Goal: Task Accomplishment & Management: Manage account settings

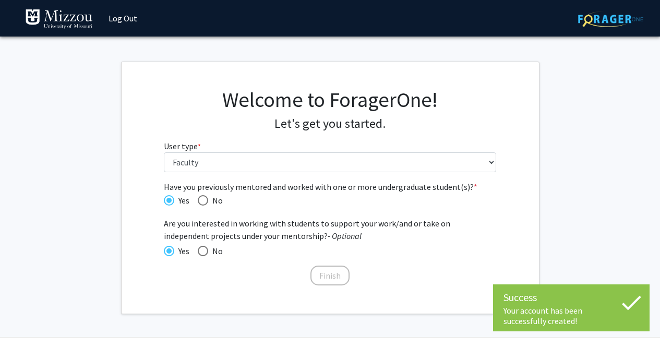
select select "5: faculty"
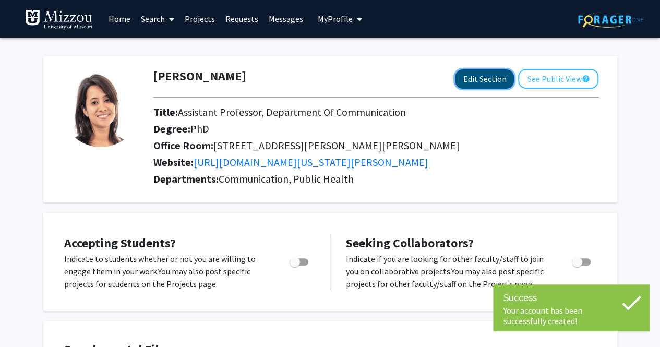
click at [495, 82] on button "Edit Section" at bounding box center [484, 78] width 59 height 19
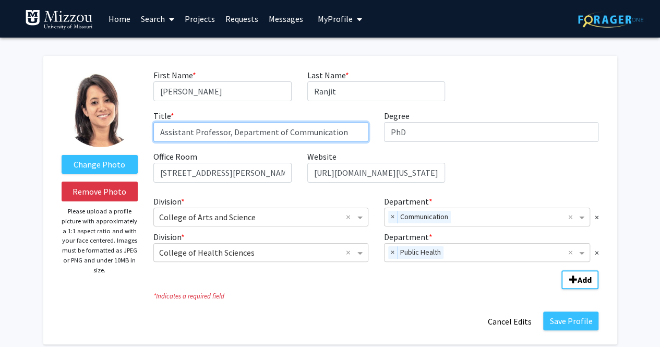
click at [192, 130] on input "Assistant Professor, Department of Communication" at bounding box center [260, 132] width 215 height 20
type input "Associate Professor, Department of Communication"
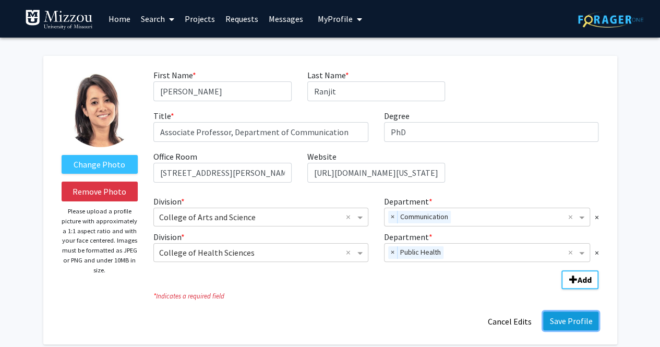
click at [565, 325] on button "Save Profile" at bounding box center [570, 320] width 55 height 19
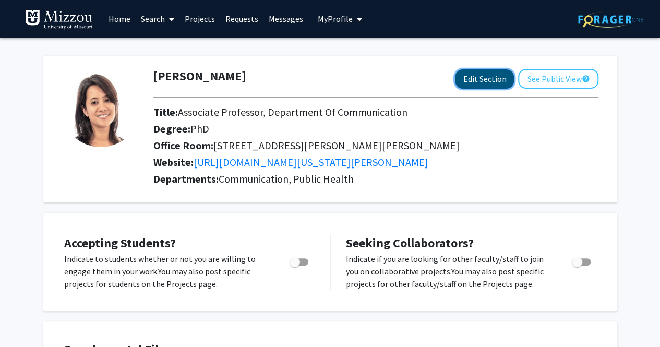
click at [483, 80] on button "Edit Section" at bounding box center [484, 78] width 59 height 19
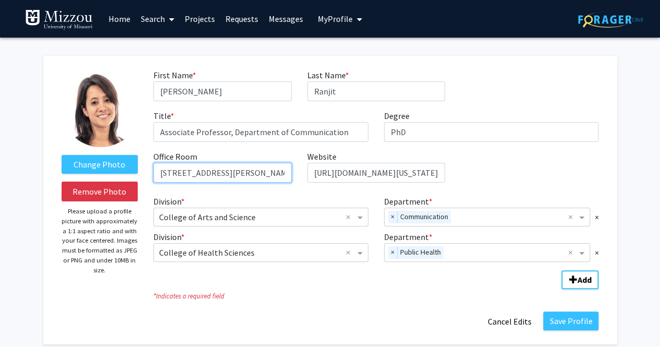
click at [169, 175] on input "[STREET_ADDRESS][PERSON_NAME][PERSON_NAME]" at bounding box center [222, 173] width 138 height 20
type input "[GEOGRAPHIC_DATA][PERSON_NAME][PERSON_NAME]"
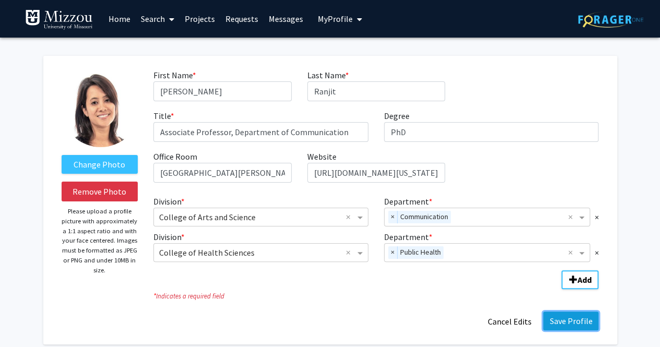
click at [566, 321] on button "Save Profile" at bounding box center [570, 320] width 55 height 19
